Goal: Obtain resource: Obtain resource

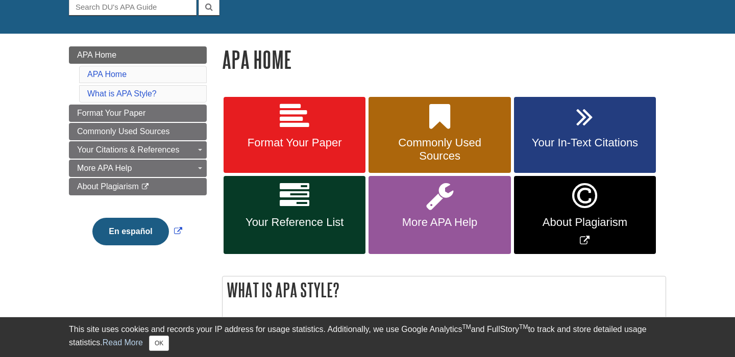
scroll to position [107, 0]
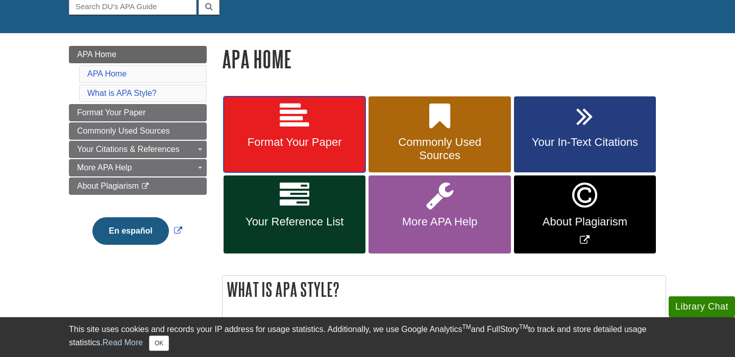
click at [288, 100] on link "Format Your Paper" at bounding box center [295, 134] width 142 height 77
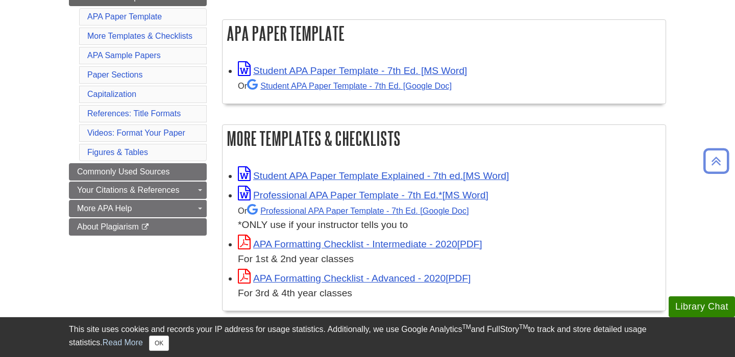
scroll to position [200, 0]
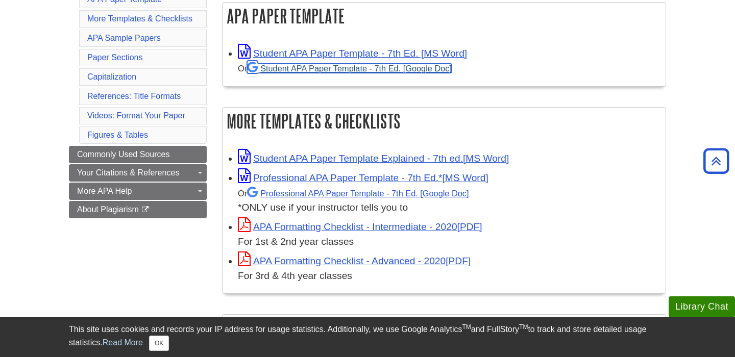
click at [300, 68] on link "Student APA Paper Template - 7th Ed. [Google Doc]" at bounding box center [349, 68] width 205 height 9
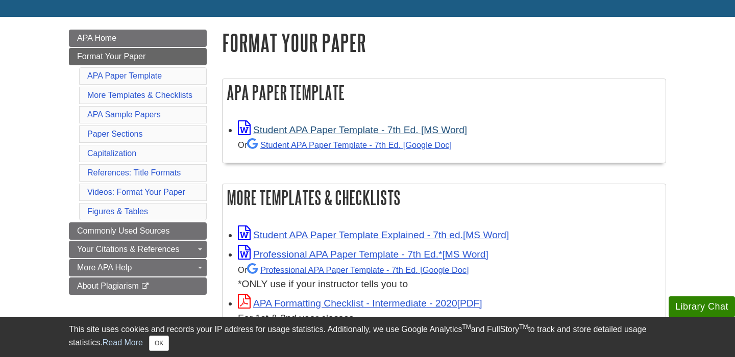
scroll to position [124, 0]
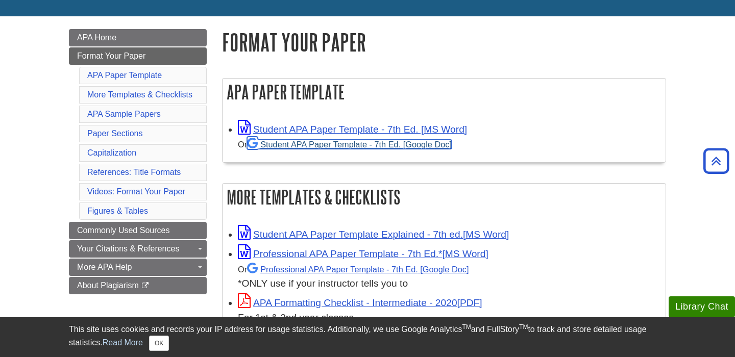
click at [303, 145] on link "Student APA Paper Template - 7th Ed. [Google Doc]" at bounding box center [349, 144] width 205 height 9
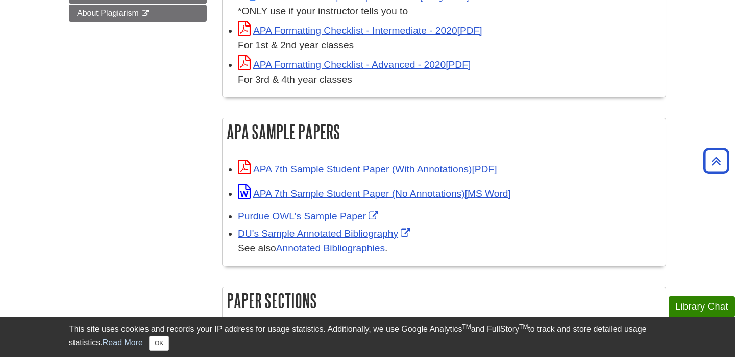
scroll to position [398, 0]
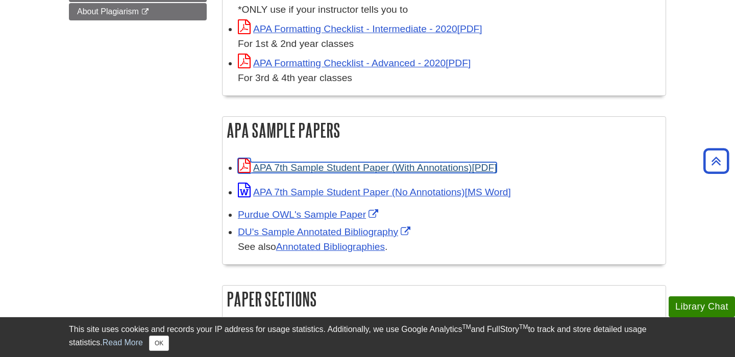
click at [291, 165] on link "APA 7th Sample Student Paper (With Annotations)" at bounding box center [367, 167] width 259 height 11
